Goal: Task Accomplishment & Management: Manage account settings

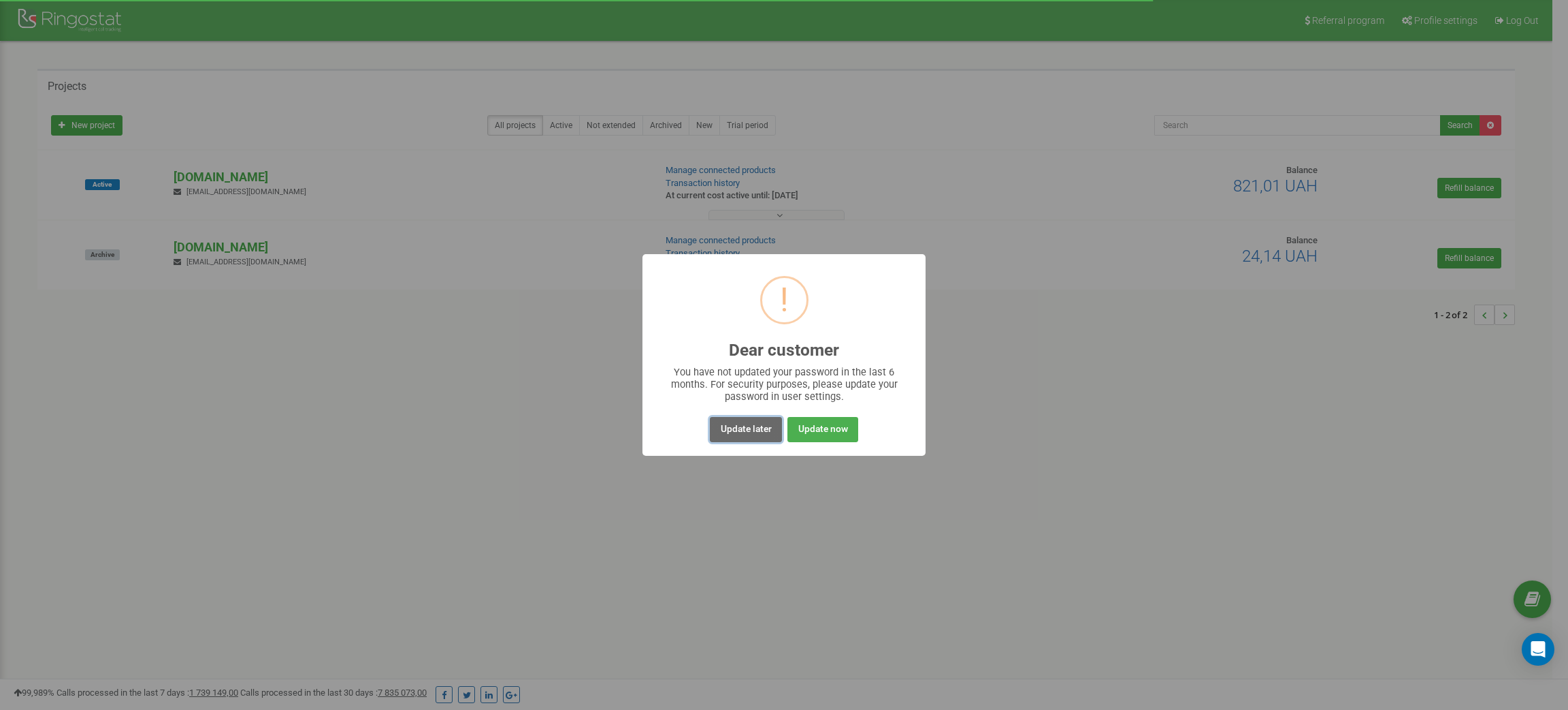
click at [736, 428] on button "Update later" at bounding box center [745, 429] width 72 height 25
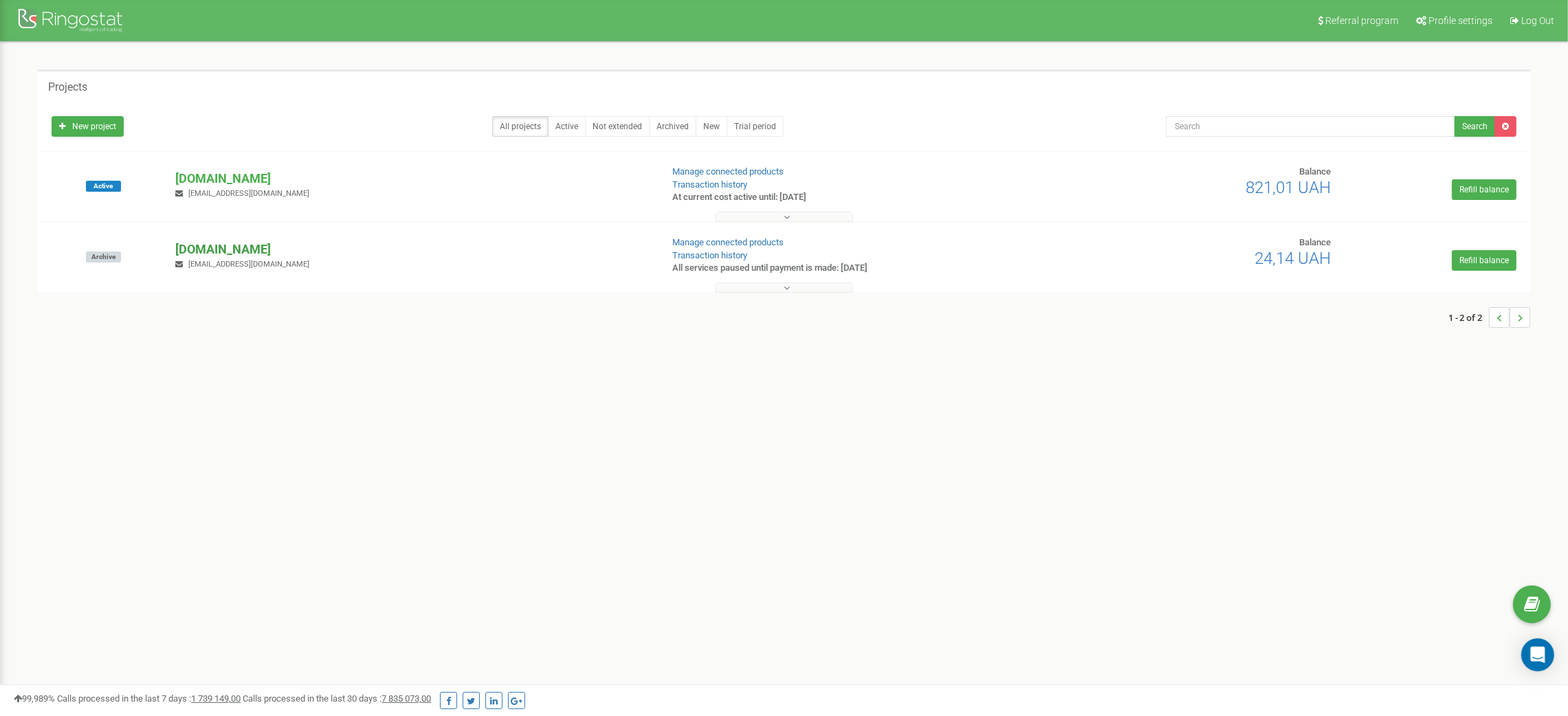
click at [222, 250] on p "[DOMAIN_NAME]" at bounding box center [413, 249] width 474 height 18
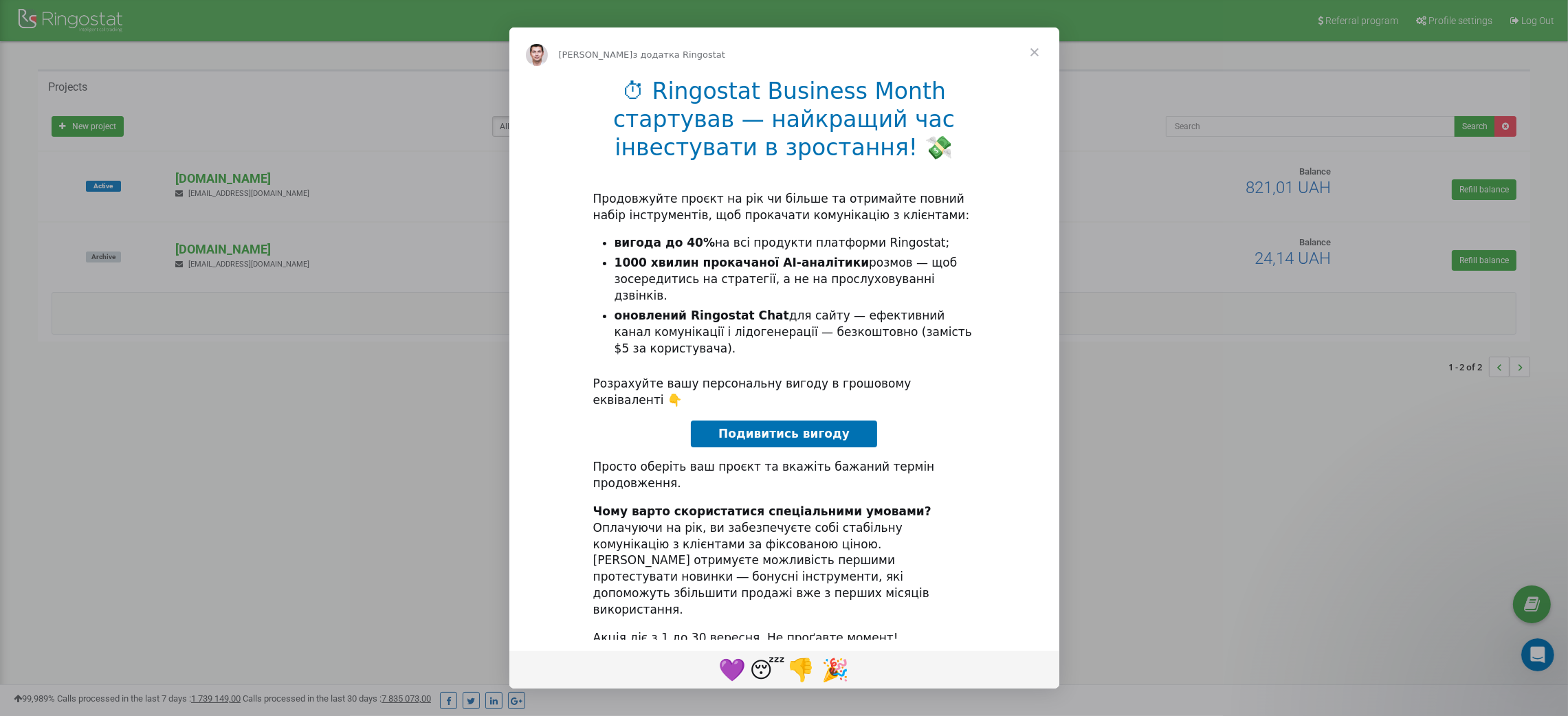
click at [1034, 77] on span "Закрити" at bounding box center [1034, 52] width 49 height 49
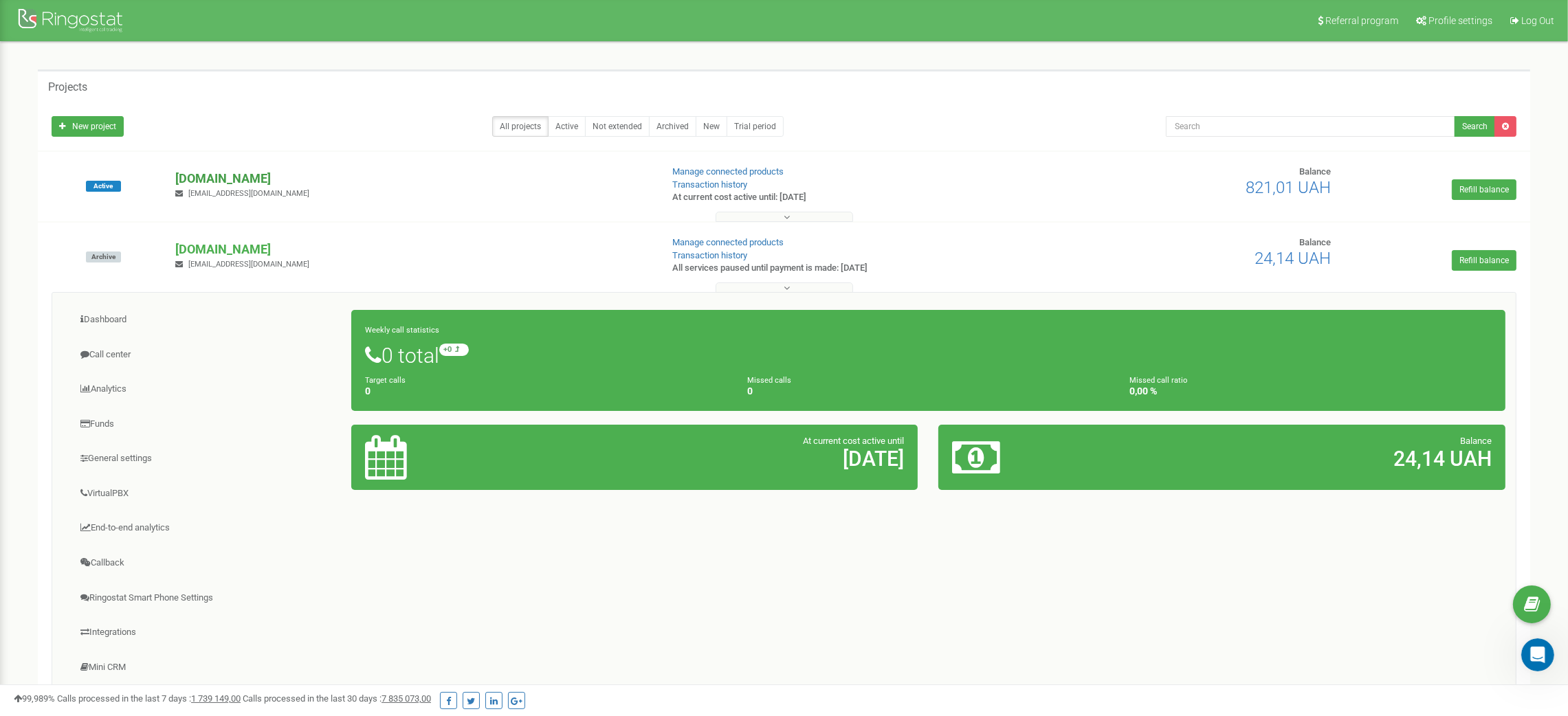
click at [226, 176] on p "[DOMAIN_NAME]" at bounding box center [413, 178] width 474 height 18
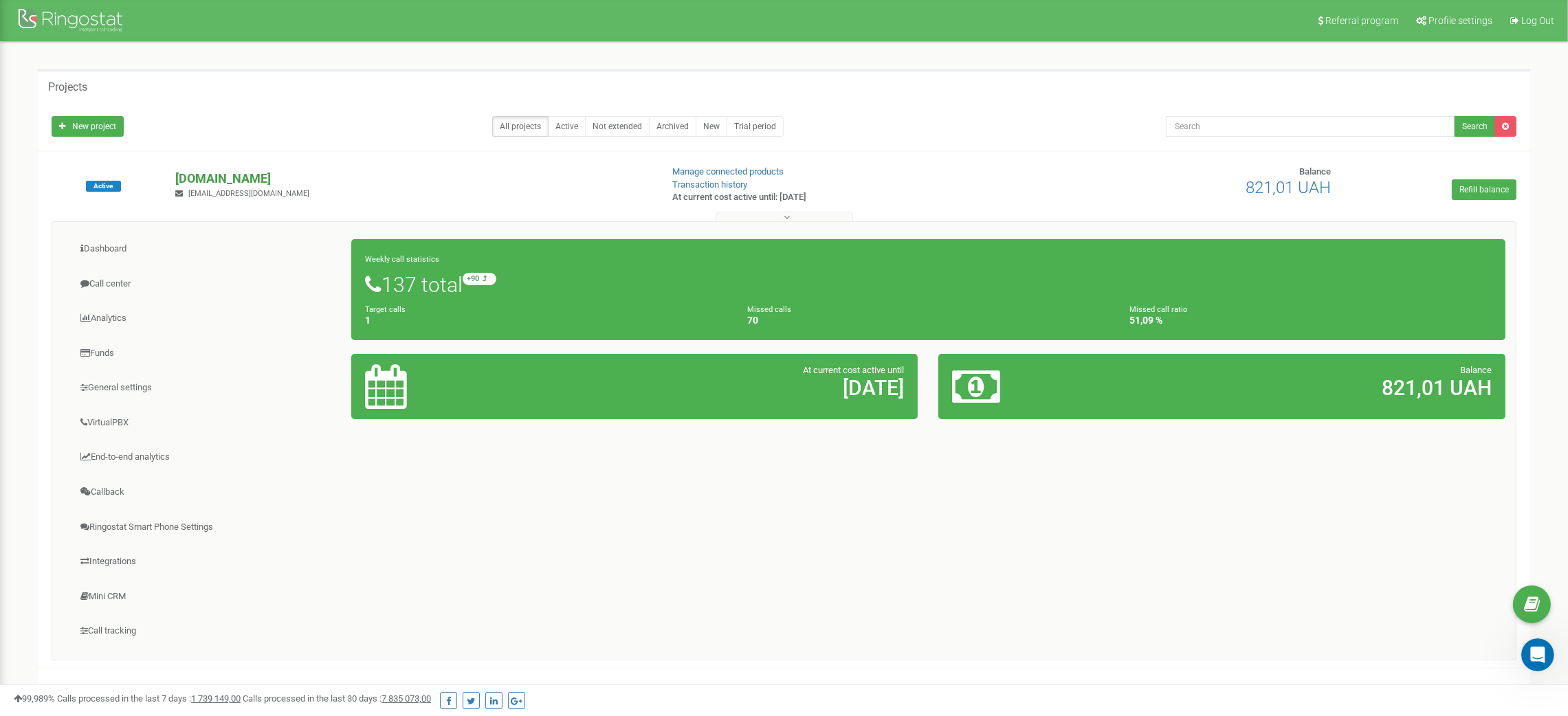
click at [222, 177] on p "[DOMAIN_NAME]" at bounding box center [413, 178] width 474 height 18
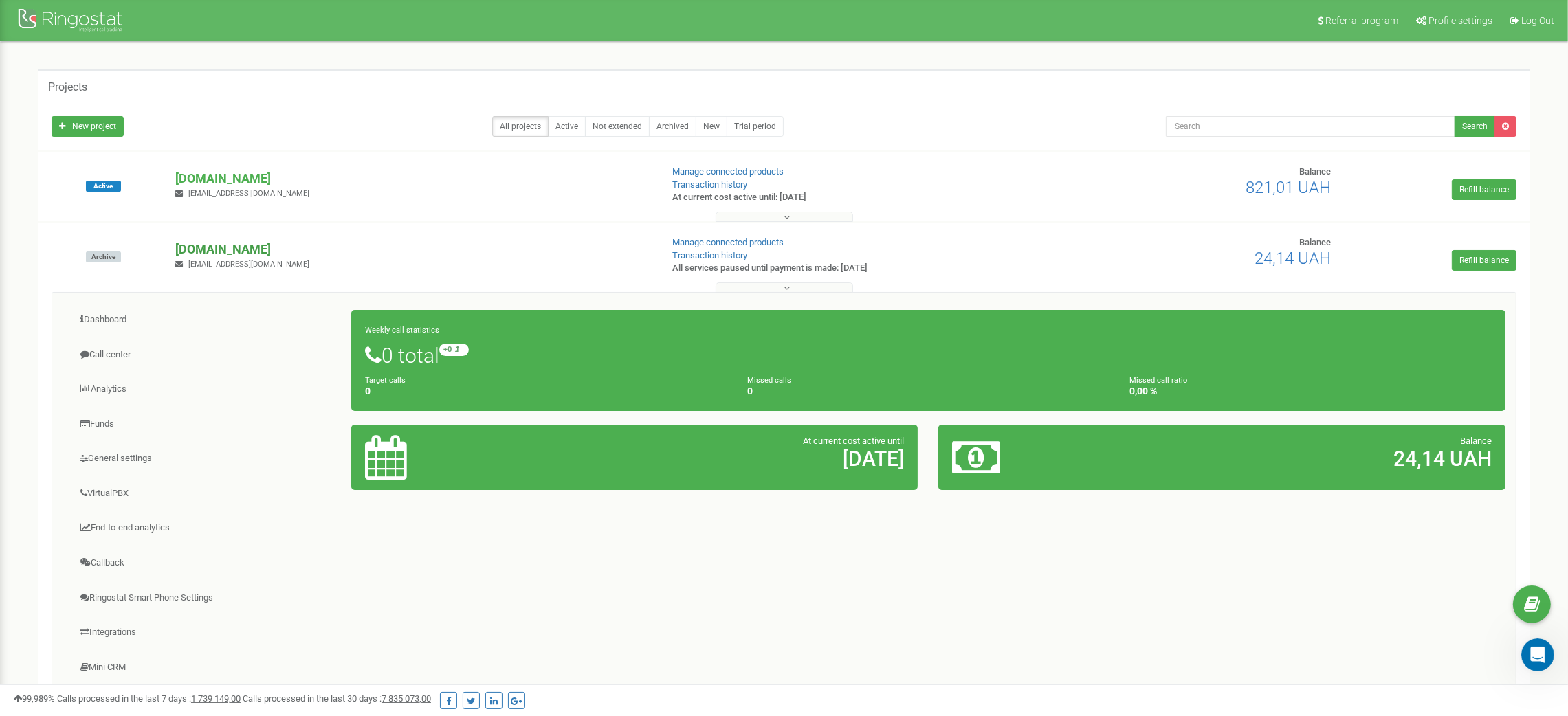
drag, startPoint x: 202, startPoint y: 249, endPoint x: 290, endPoint y: 249, distance: 88.0
click at [290, 249] on div "Archive [DOMAIN_NAME] [EMAIL_ADDRESS][DOMAIN_NAME] Manage connected products Tr…" at bounding box center [784, 263] width 1485 height 55
copy div "[DOMAIN_NAME]"
click at [201, 176] on p "[DOMAIN_NAME]" at bounding box center [413, 178] width 474 height 18
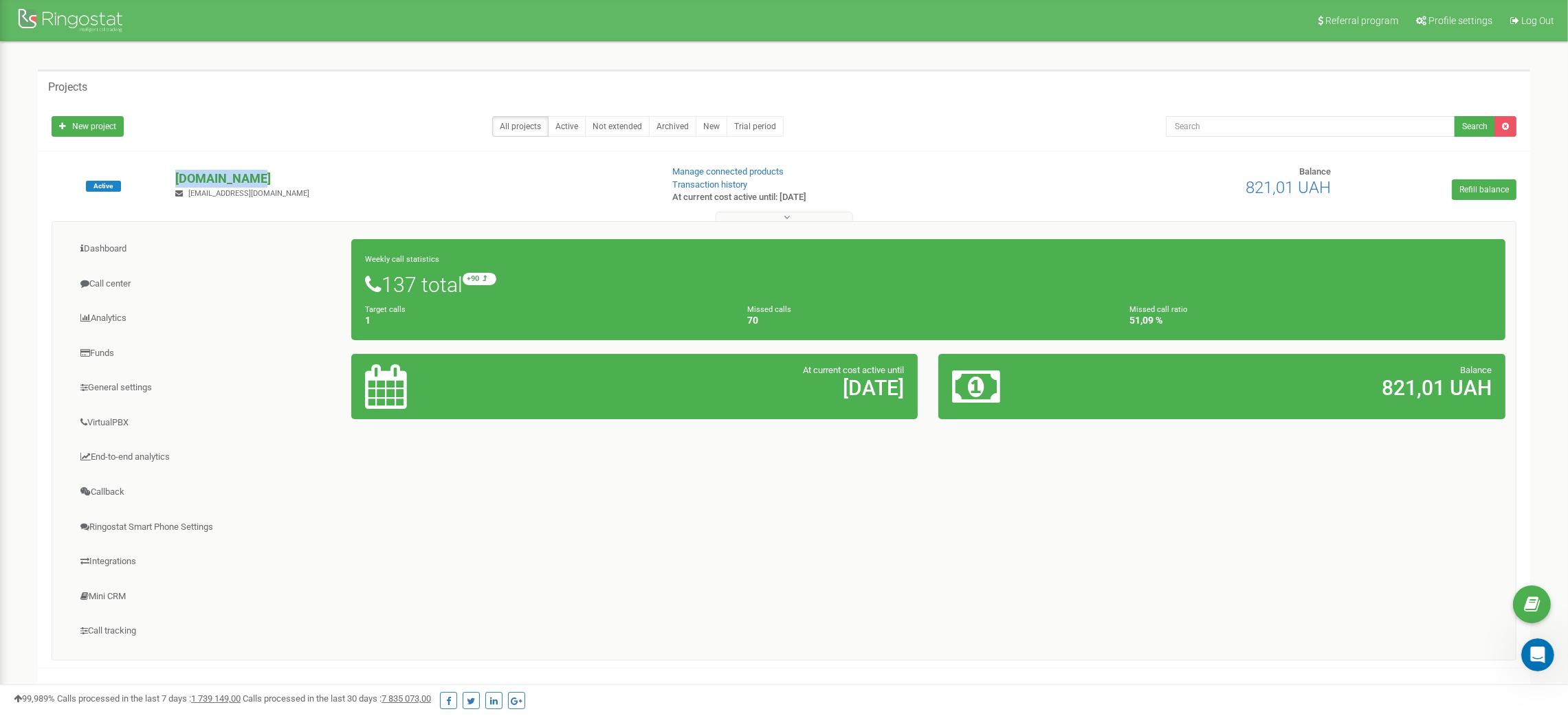
drag, startPoint x: 143, startPoint y: 173, endPoint x: 271, endPoint y: 181, distance: 128.2
click at [271, 181] on div "Active [DOMAIN_NAME] [EMAIL_ADDRESS][DOMAIN_NAME] Manage connected products Tra…" at bounding box center [784, 193] width 1485 height 55
copy div "[DOMAIN_NAME]"
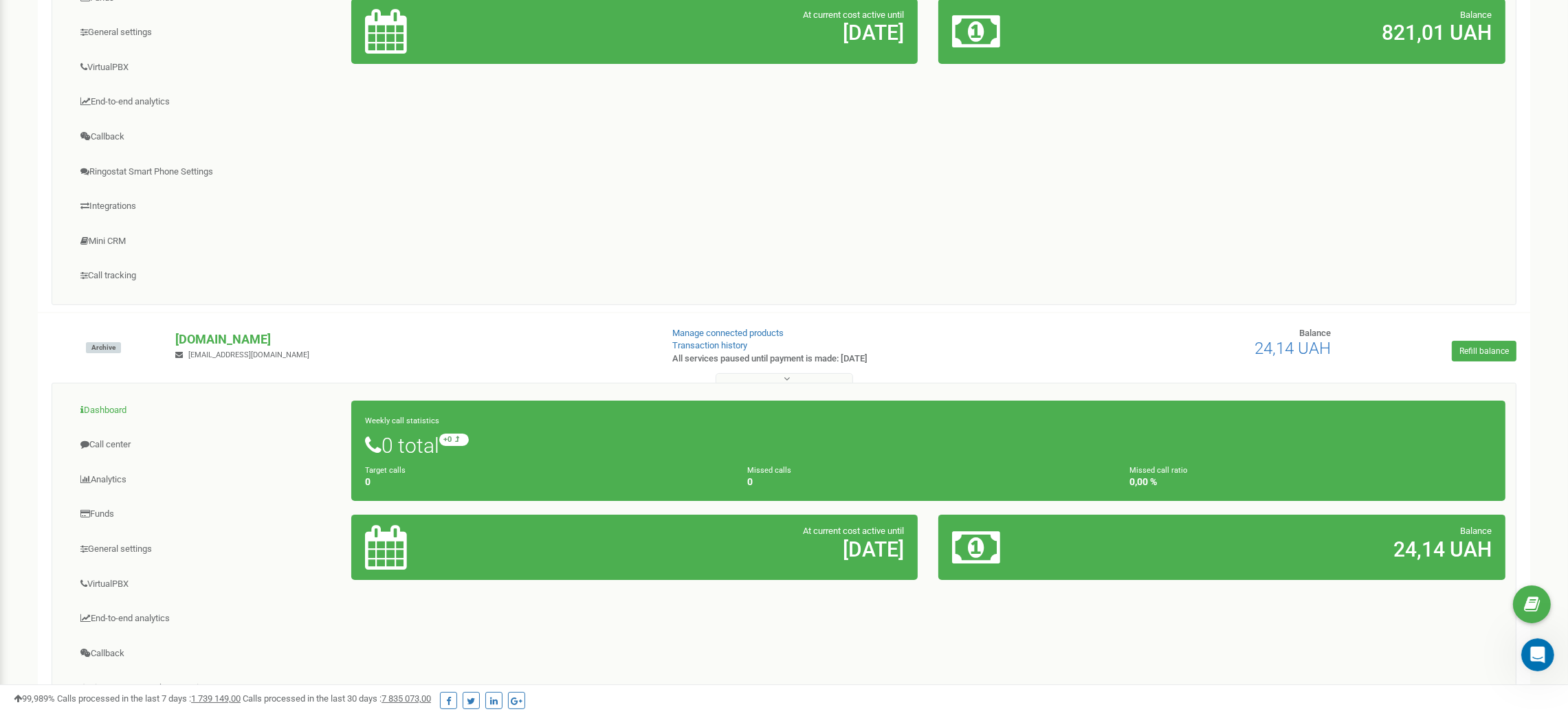
scroll to position [412, 0]
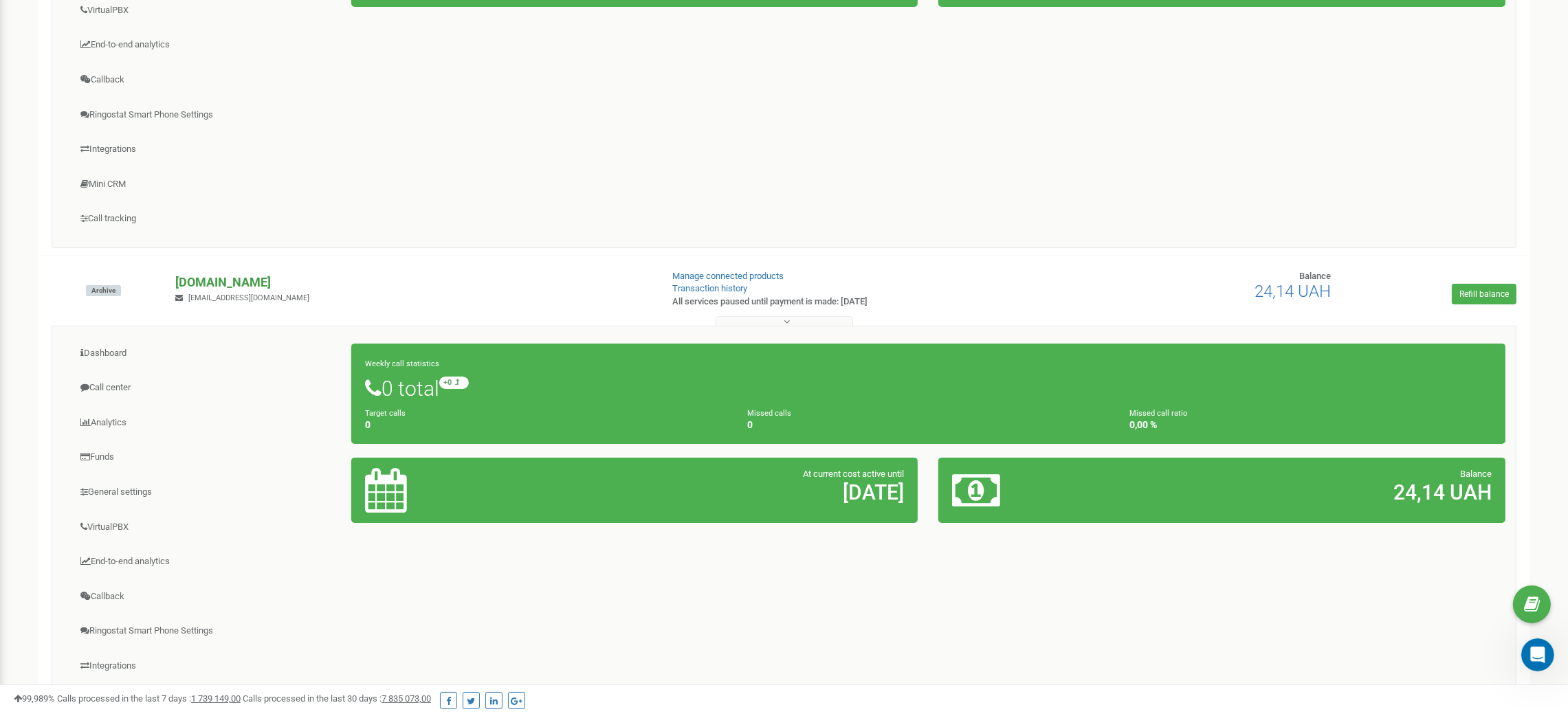
drag, startPoint x: 152, startPoint y: 282, endPoint x: 290, endPoint y: 286, distance: 138.1
click at [290, 286] on div "Archive [DOMAIN_NAME] [EMAIL_ADDRESS][DOMAIN_NAME] Manage connected products Tr…" at bounding box center [784, 297] width 1485 height 55
copy div "[DOMAIN_NAME]"
click at [119, 496] on link "General settings" at bounding box center [207, 491] width 289 height 34
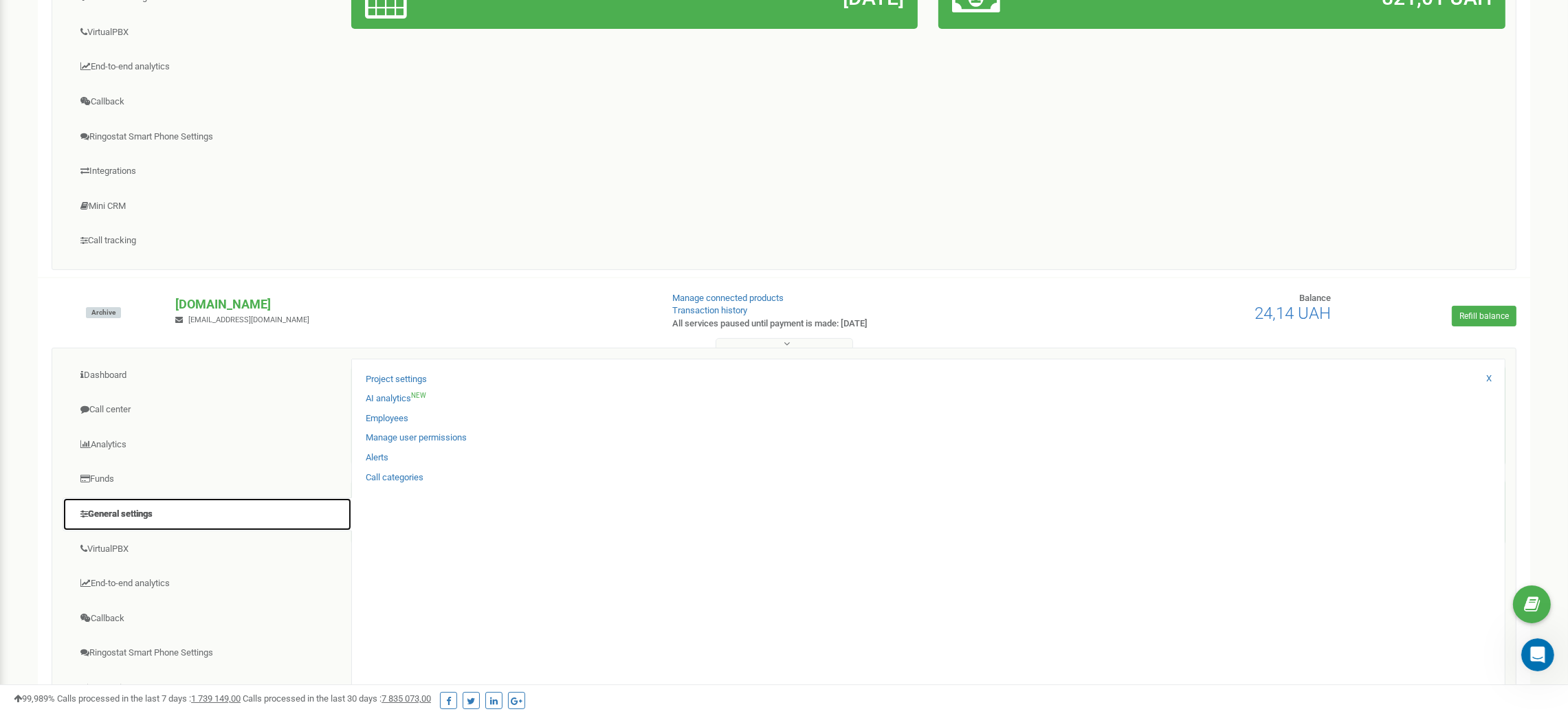
scroll to position [0, 0]
